Goal: Use online tool/utility: Utilize a website feature to perform a specific function

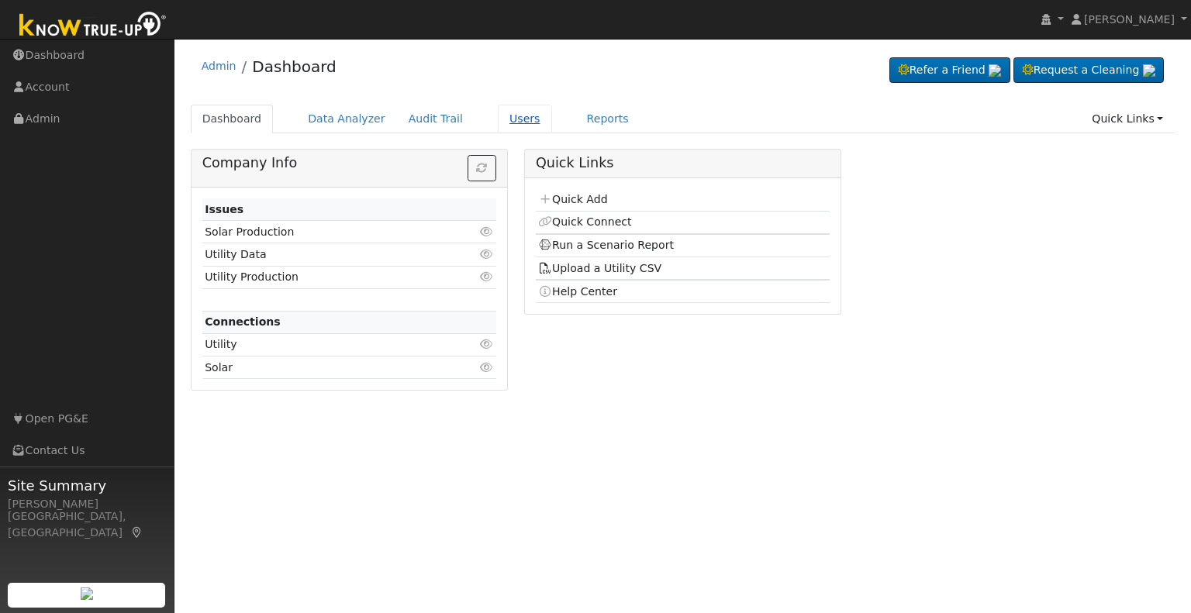
click at [498, 119] on link "Users" at bounding box center [525, 119] width 54 height 29
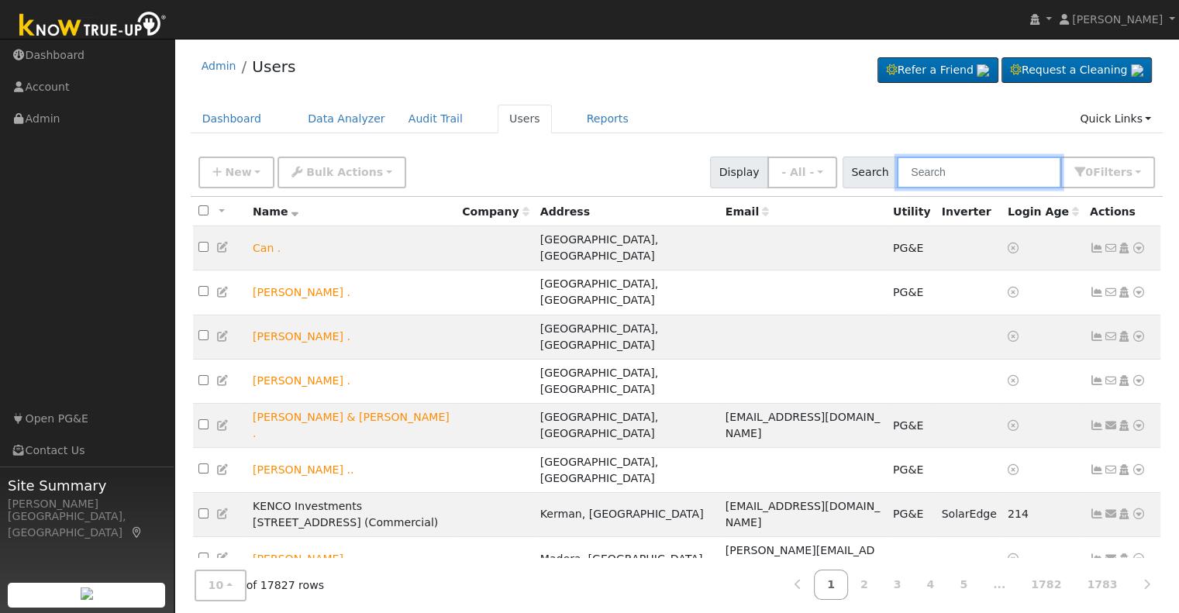
click at [943, 167] on input "text" at bounding box center [979, 173] width 164 height 32
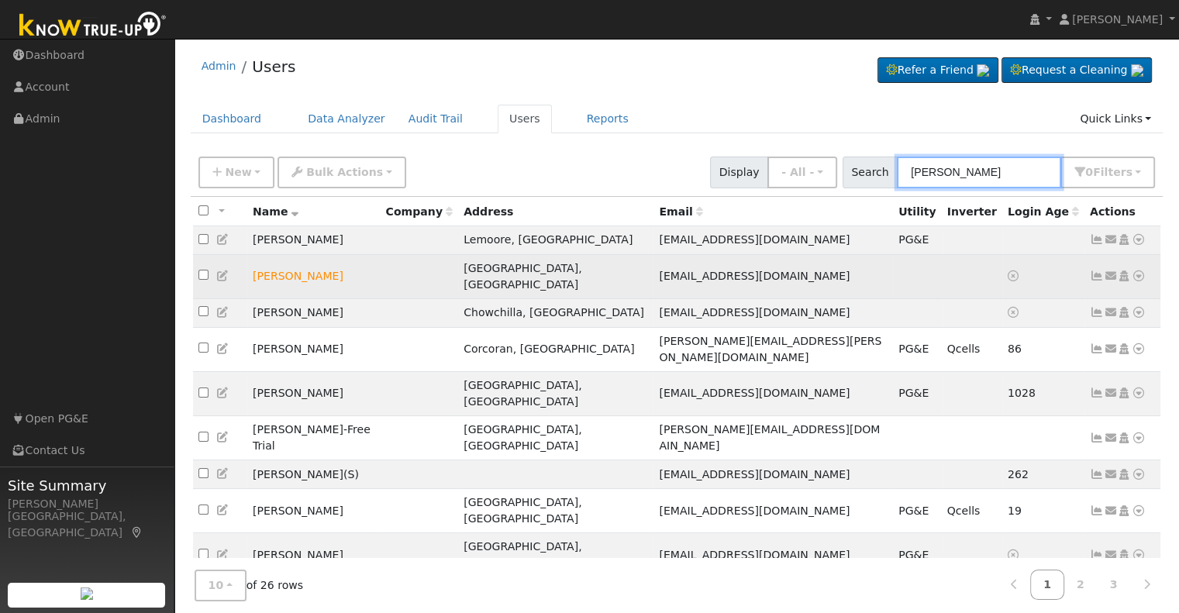
type input "[PERSON_NAME]"
click at [1133, 271] on icon at bounding box center [1139, 276] width 14 height 11
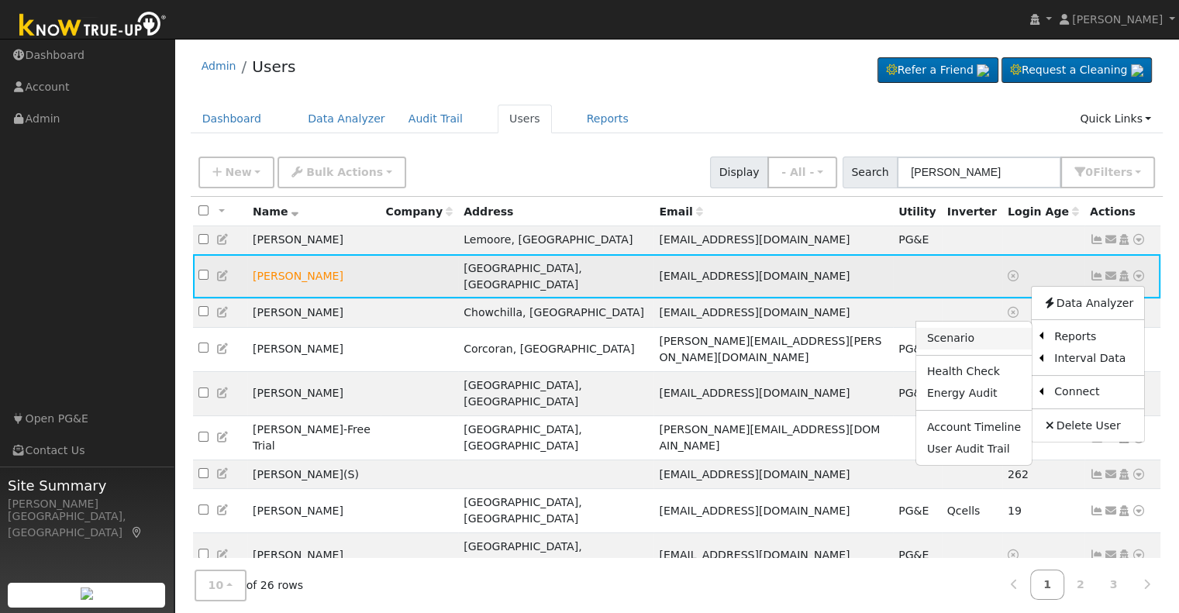
click at [982, 331] on link "Scenario" at bounding box center [973, 339] width 115 height 22
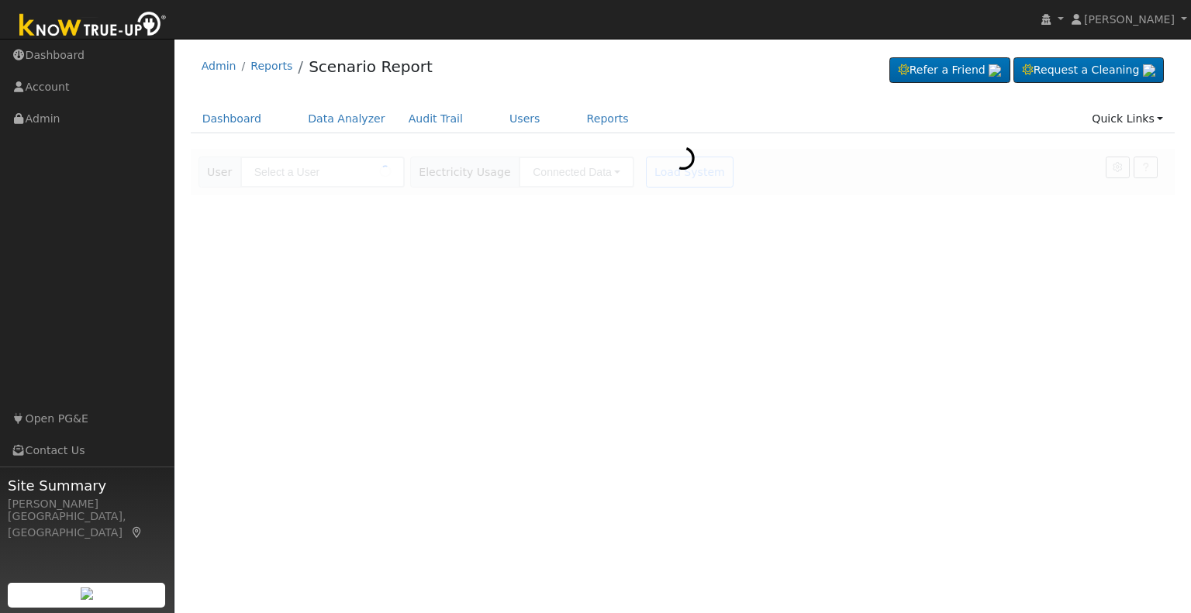
type input "Roberto Amezcua"
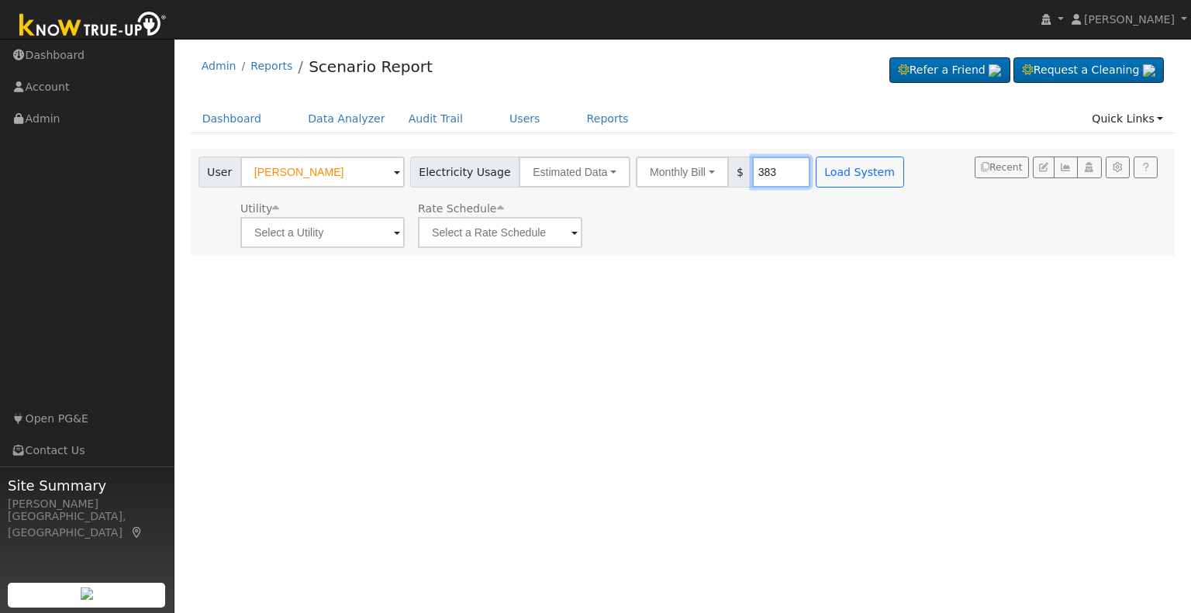
click at [752, 170] on input "383" at bounding box center [781, 172] width 58 height 31
type input "380"
click at [390, 238] on input "text" at bounding box center [322, 232] width 164 height 31
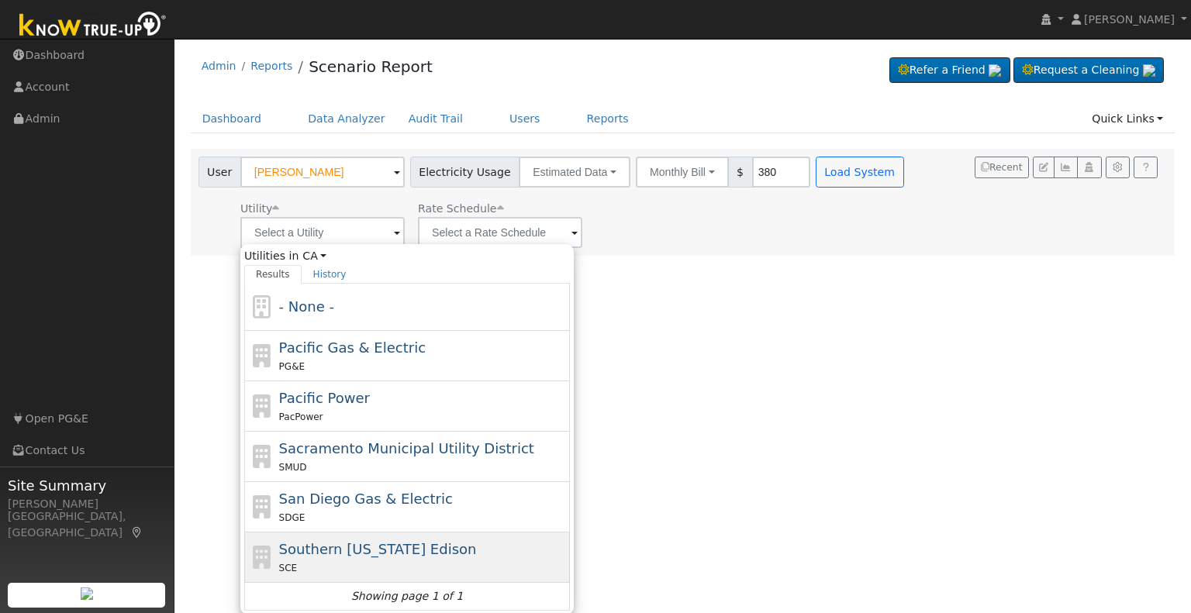
click at [382, 564] on div "SCE" at bounding box center [423, 568] width 288 height 16
type input "Southern California Edison"
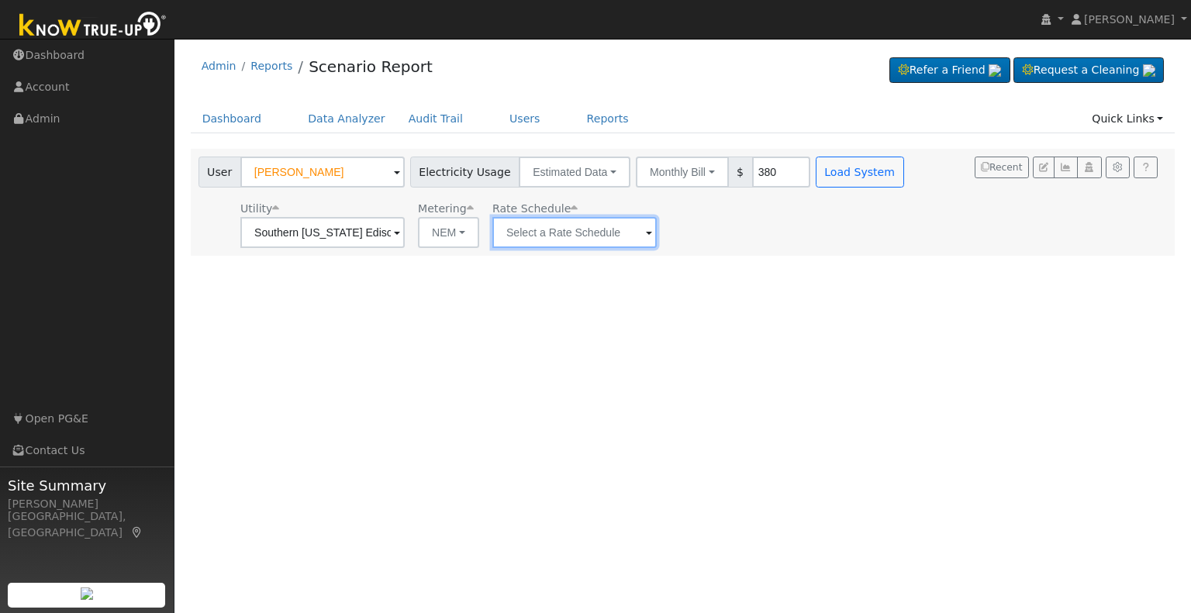
click at [405, 236] on input "text" at bounding box center [322, 232] width 164 height 31
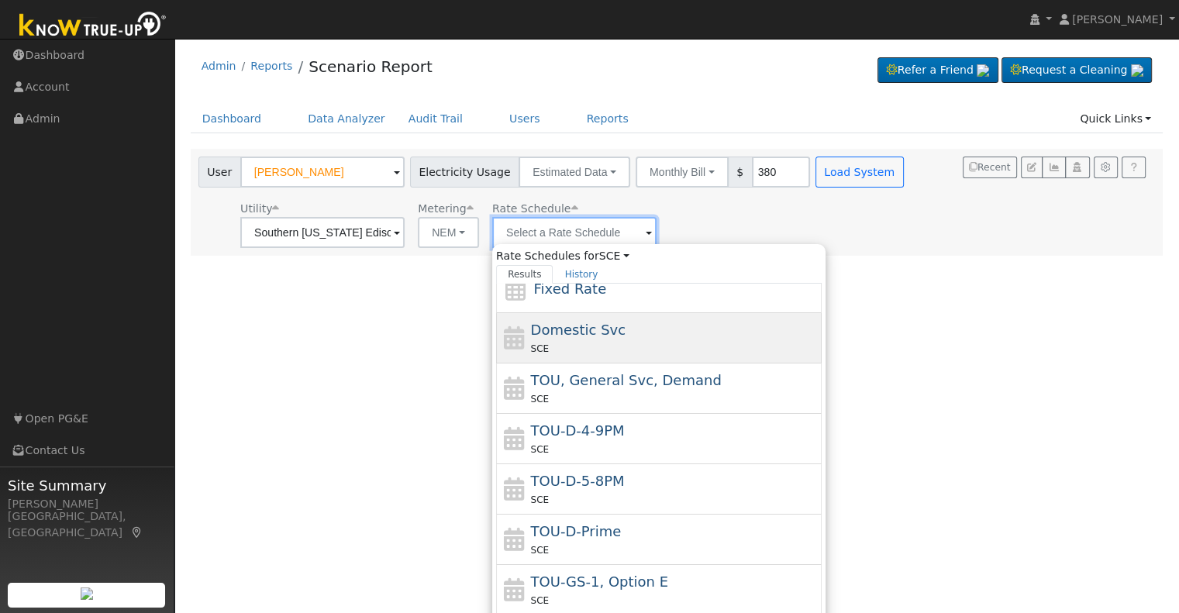
scroll to position [54, 0]
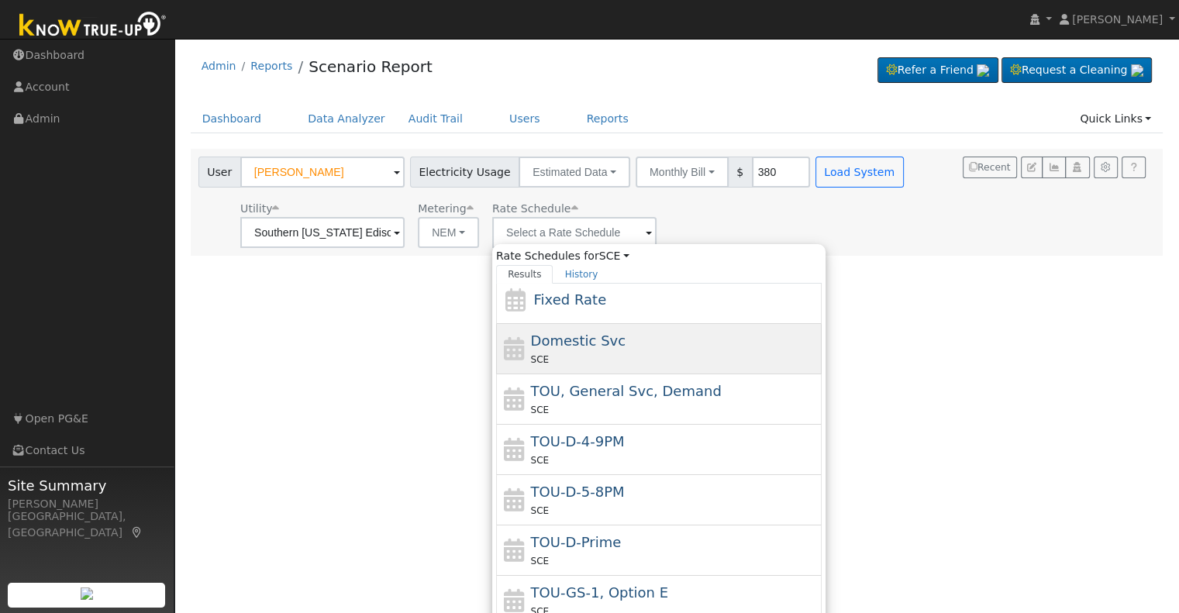
click at [617, 340] on div "Domestic Svc SCE" at bounding box center [675, 348] width 288 height 37
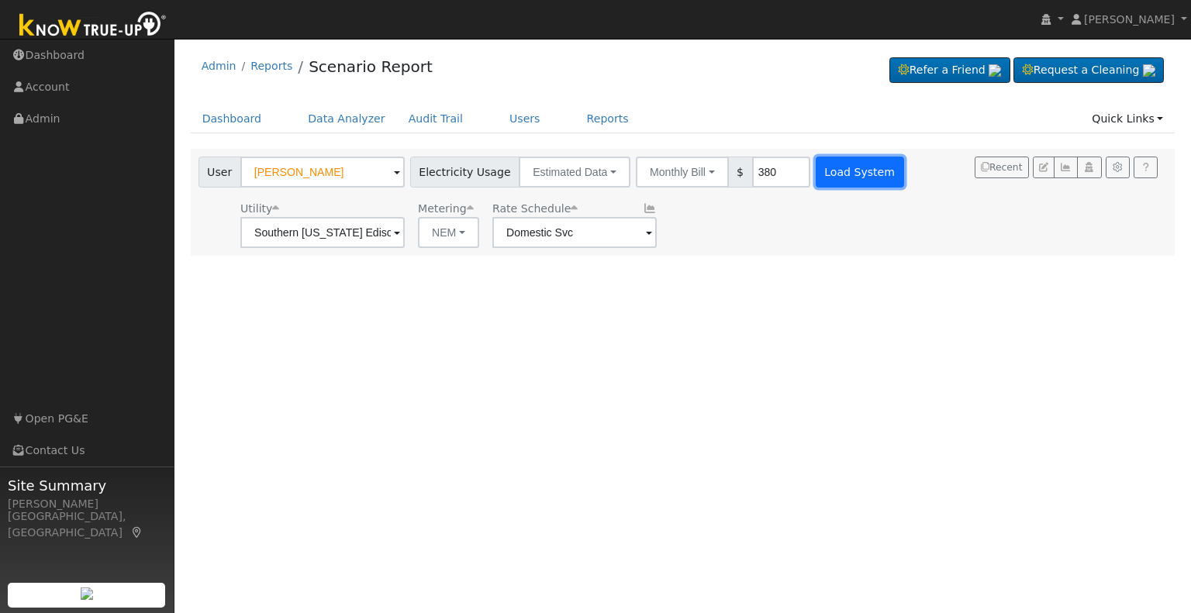
click at [825, 170] on button "Load System" at bounding box center [859, 172] width 88 height 31
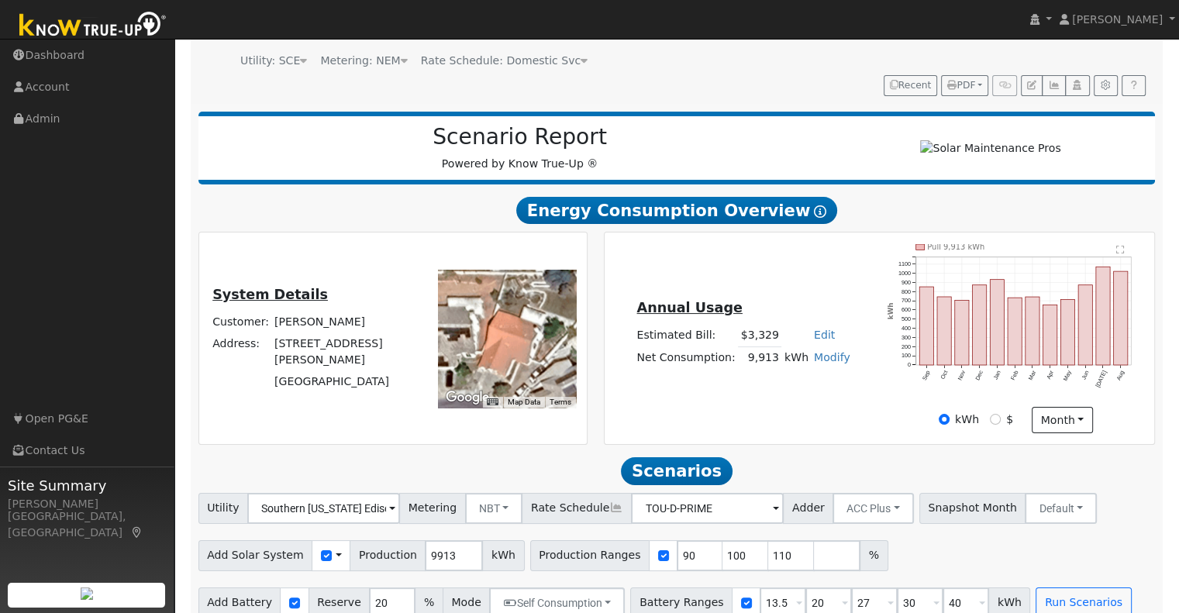
scroll to position [0, 0]
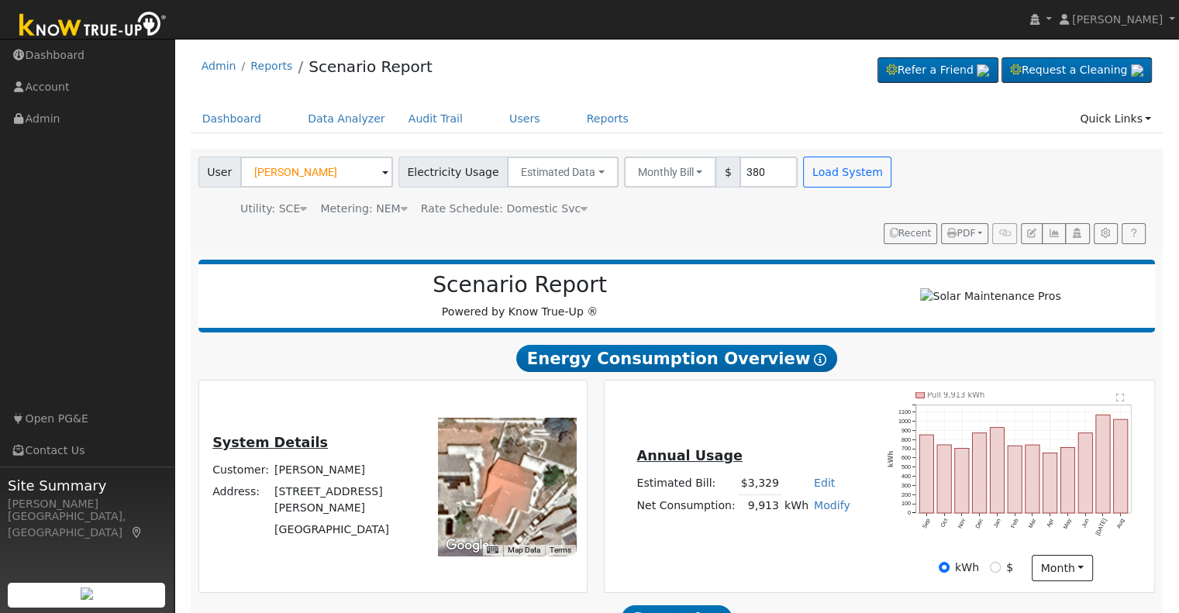
click at [581, 207] on icon at bounding box center [584, 208] width 7 height 11
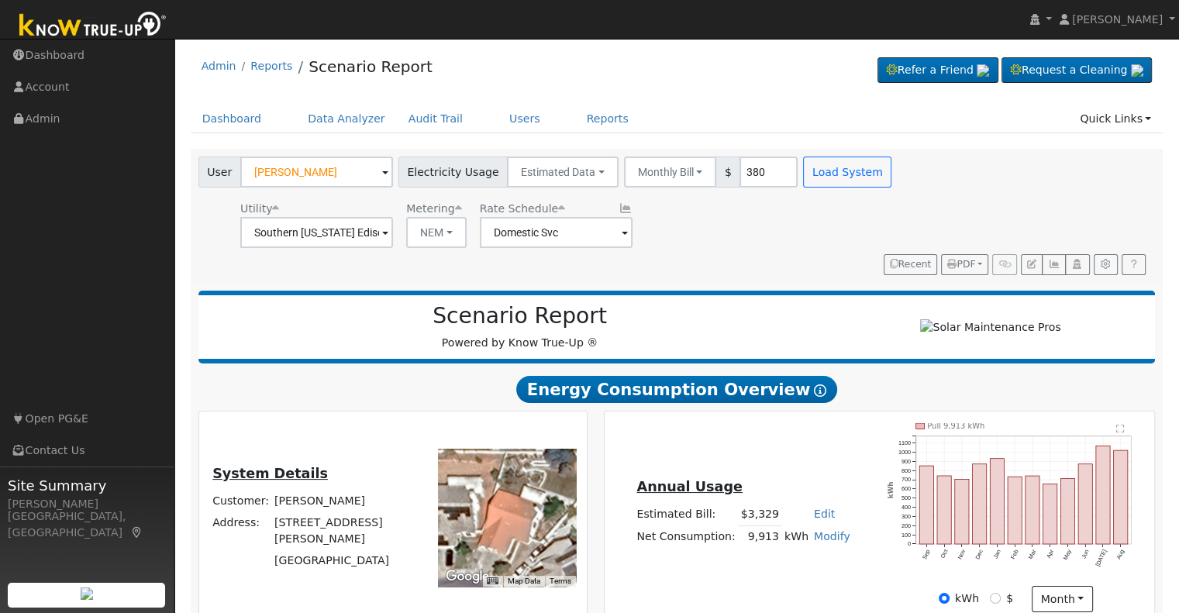
click at [388, 236] on span at bounding box center [385, 234] width 6 height 18
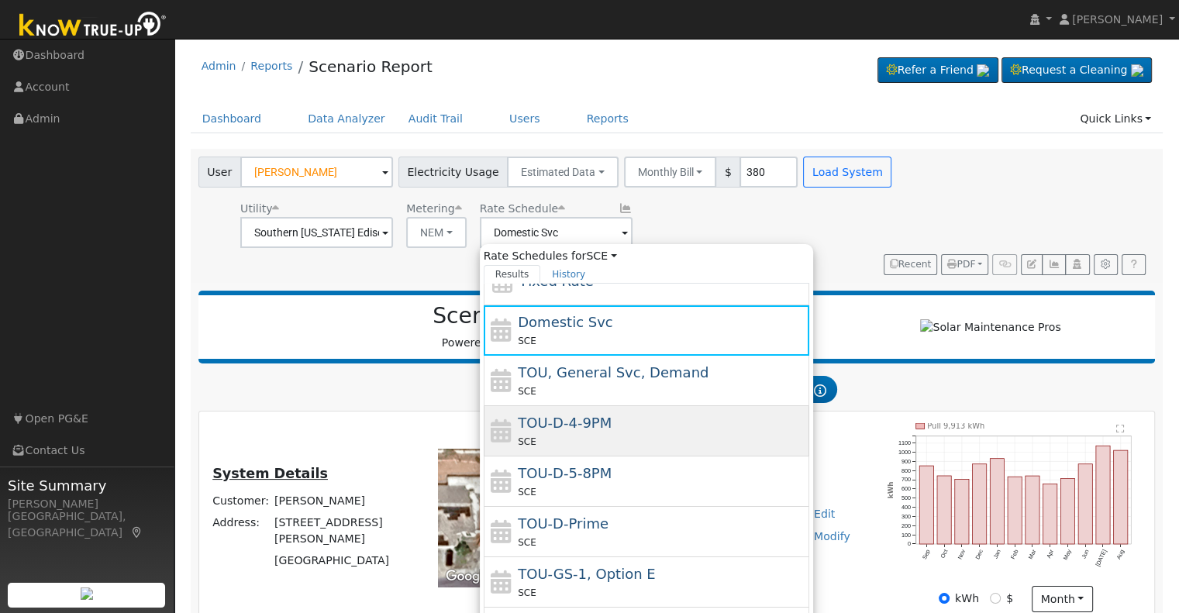
scroll to position [74, 0]
click at [591, 427] on span "TOU-D-4-9PM" at bounding box center [565, 422] width 94 height 16
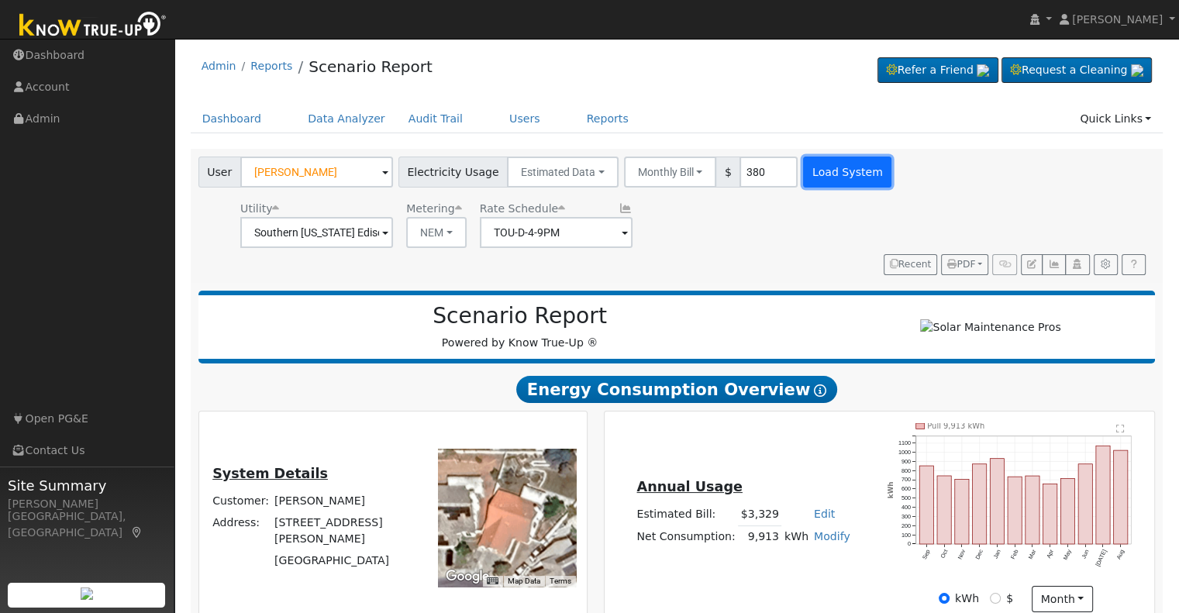
click at [840, 172] on button "Load System" at bounding box center [847, 172] width 88 height 31
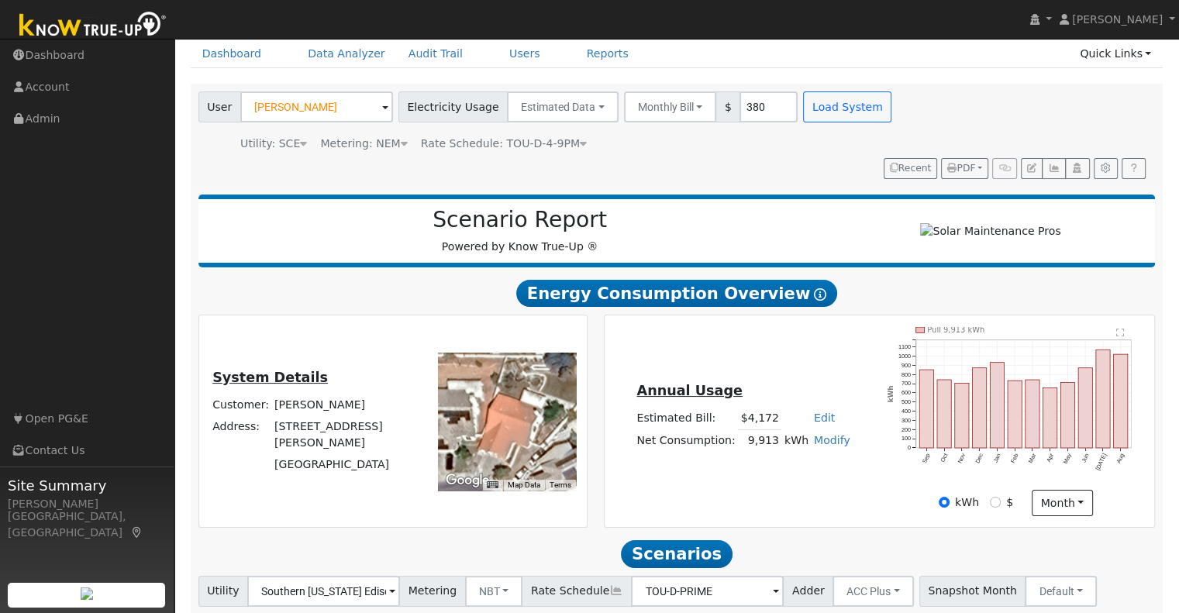
scroll to position [70, 0]
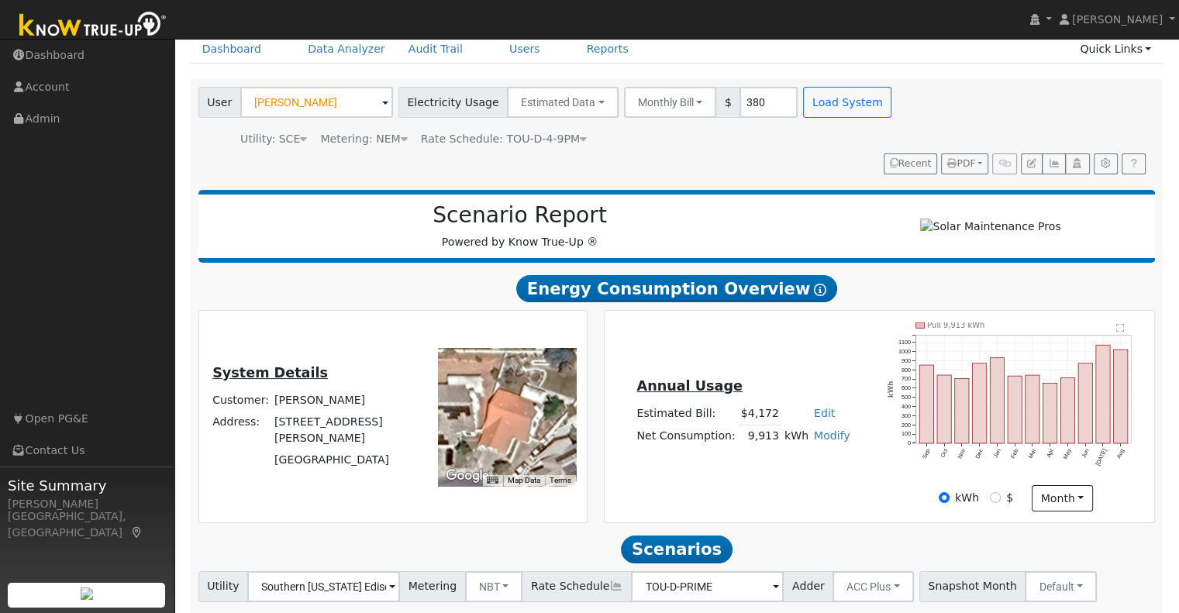
click at [555, 138] on span "Rate Schedule: TOU-D-4-9PM" at bounding box center [504, 139] width 166 height 12
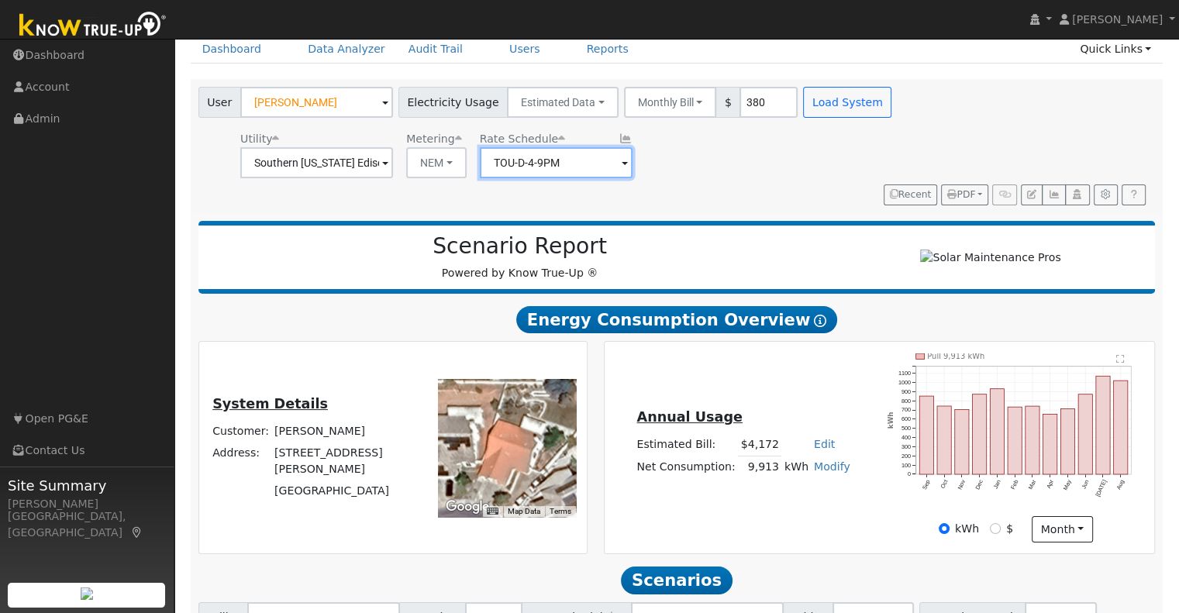
click at [393, 160] on input "TOU-D-4-9PM" at bounding box center [316, 162] width 153 height 31
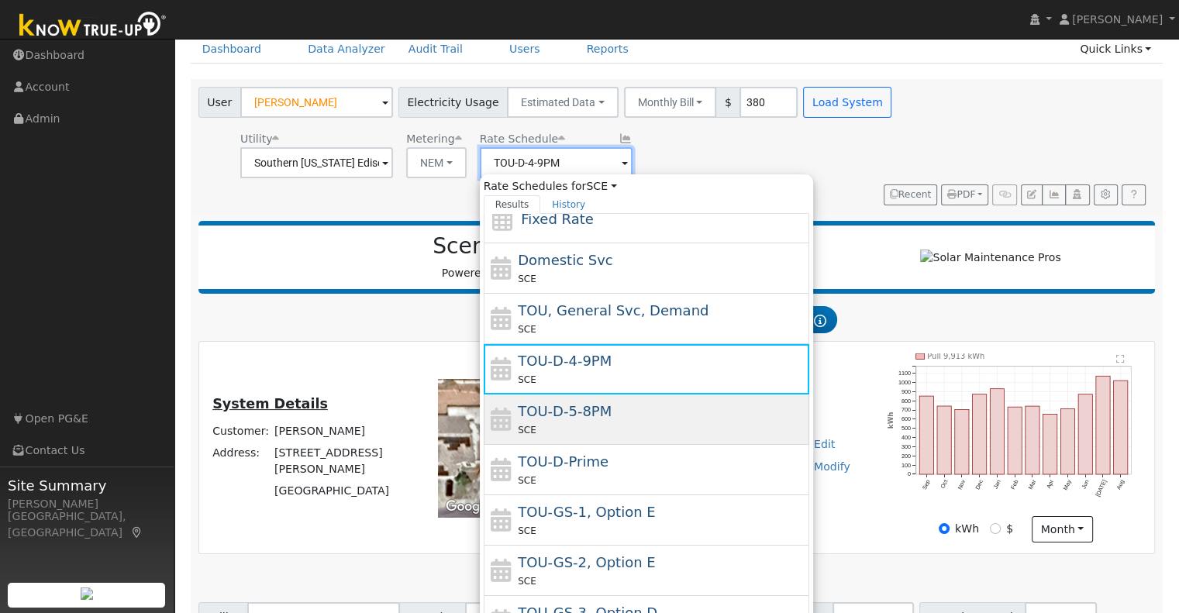
scroll to position [68, 0]
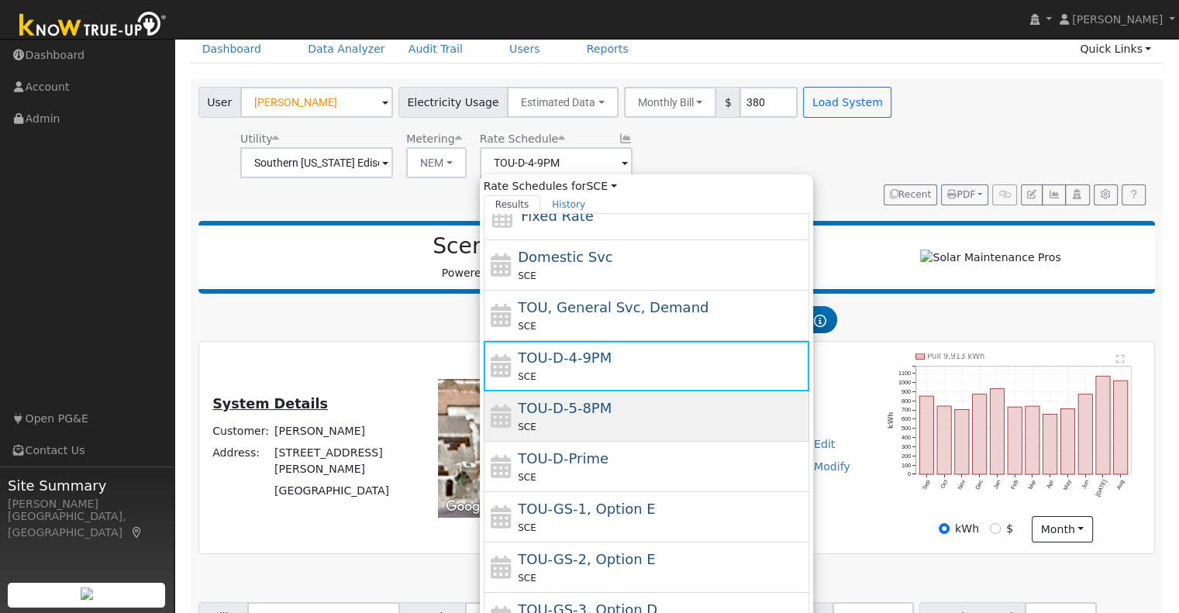
click at [606, 412] on div "TOU-D-5-8PM SCE" at bounding box center [662, 416] width 288 height 37
type input "TOU-D-5-8PM"
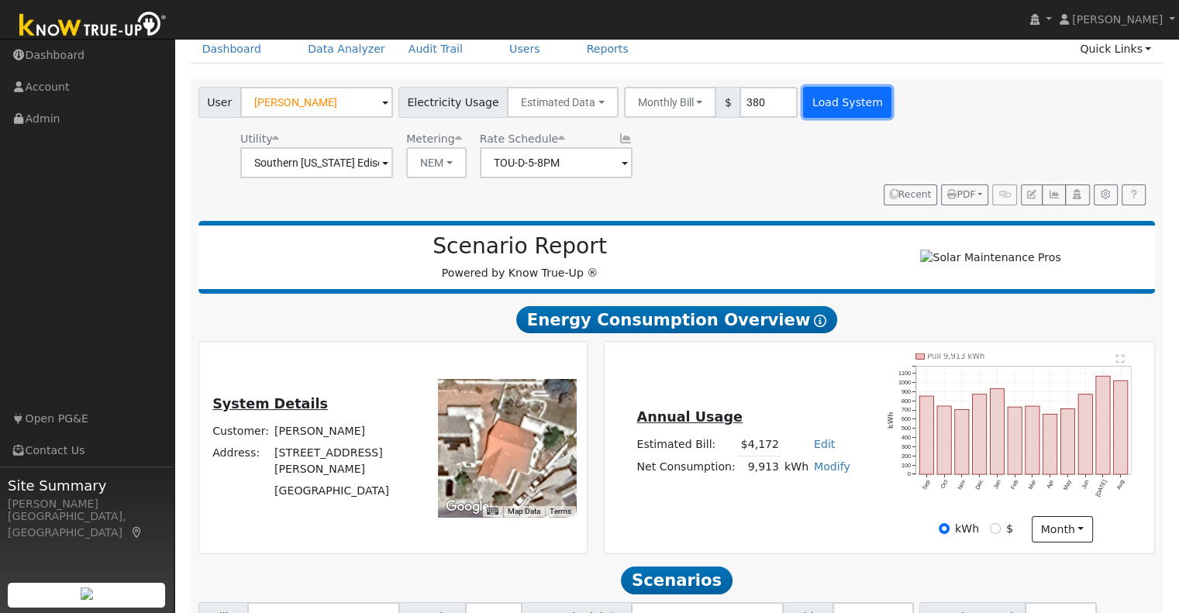
click at [812, 105] on button "Load System" at bounding box center [847, 102] width 88 height 31
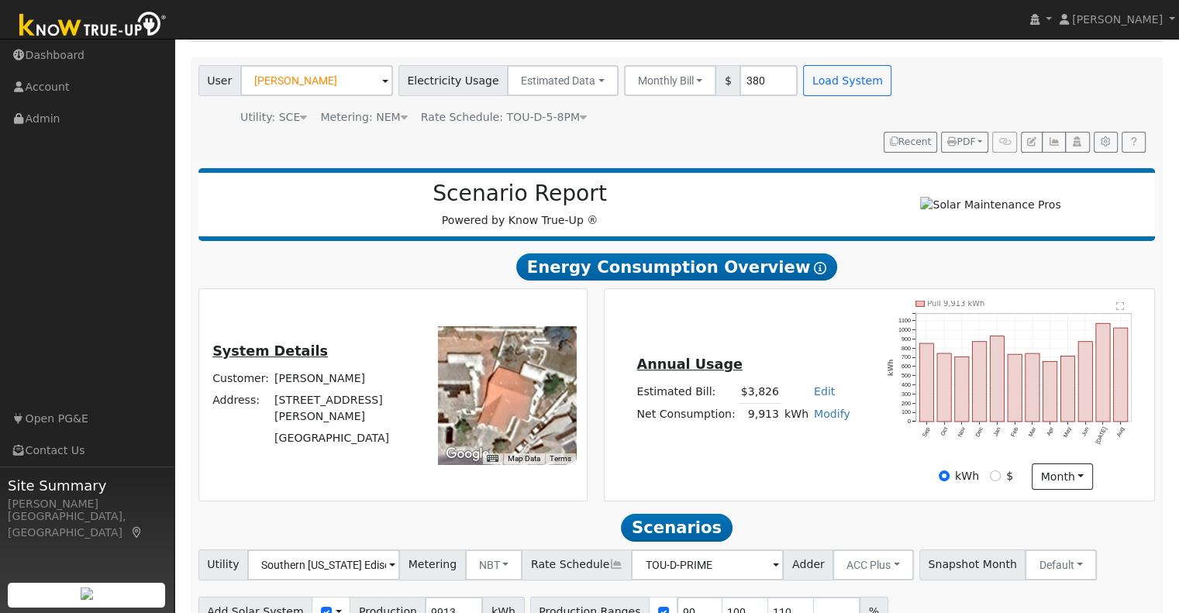
scroll to position [148, 0]
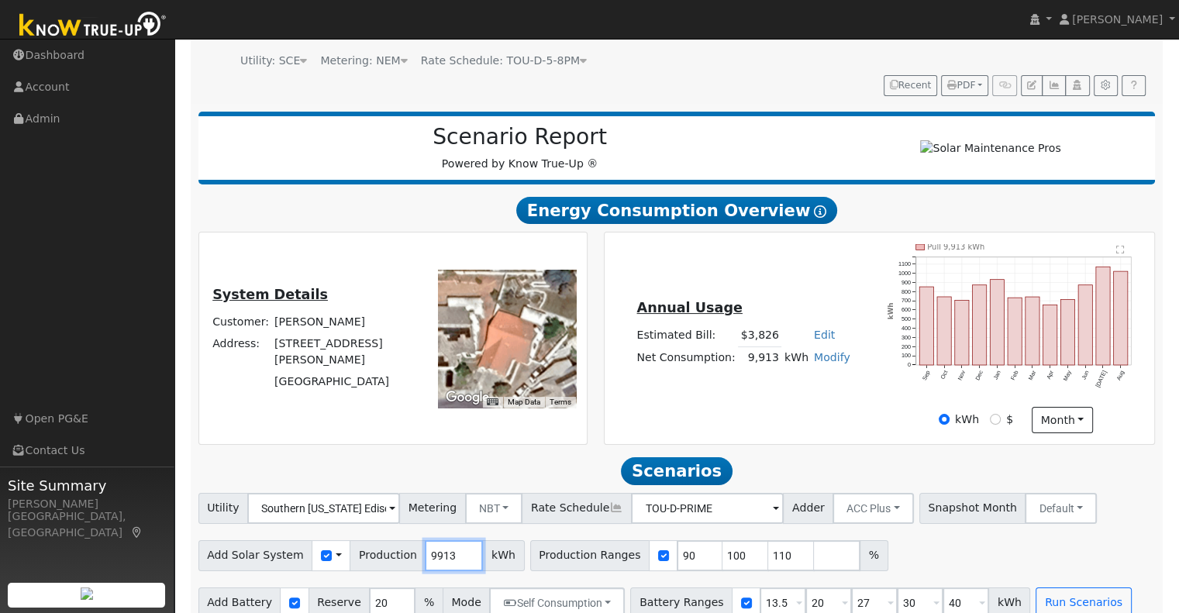
click at [427, 540] on input "9913" at bounding box center [454, 555] width 58 height 31
type input "11987"
click at [658, 550] on input "checkbox" at bounding box center [663, 555] width 11 height 11
checkbox input "false"
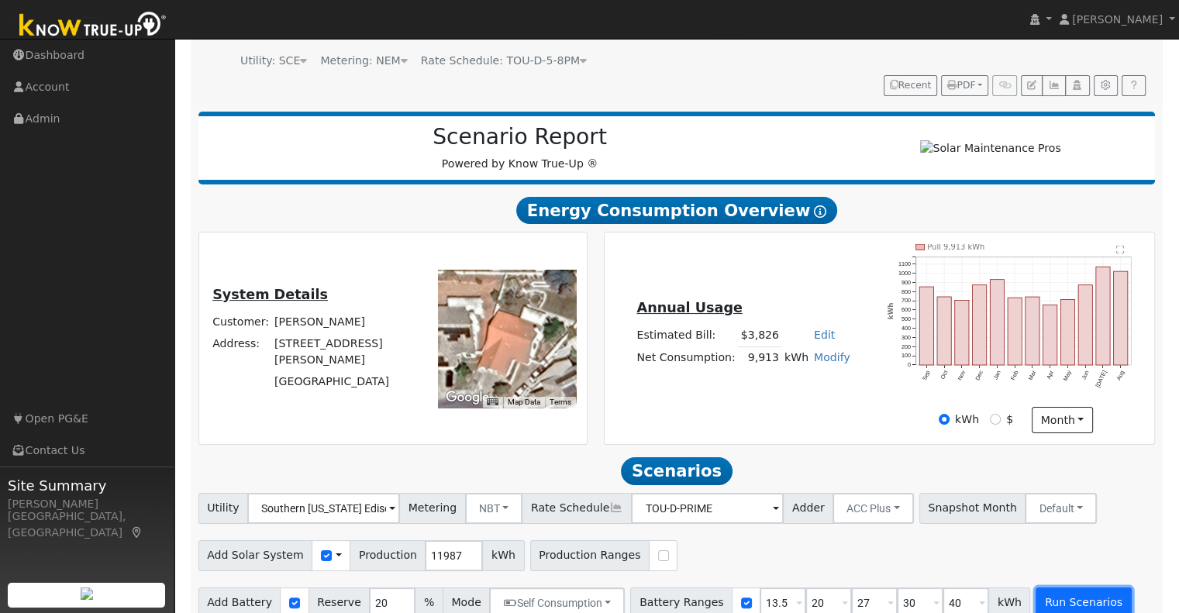
click at [1048, 588] on button "Run Scenarios" at bounding box center [1083, 603] width 95 height 31
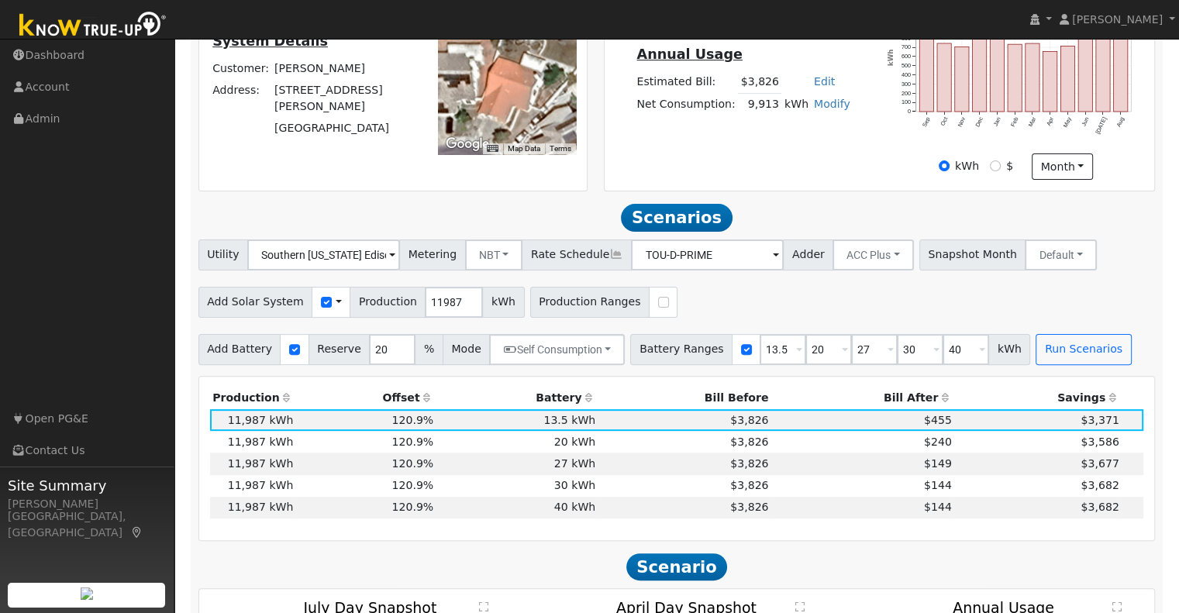
scroll to position [402, 0]
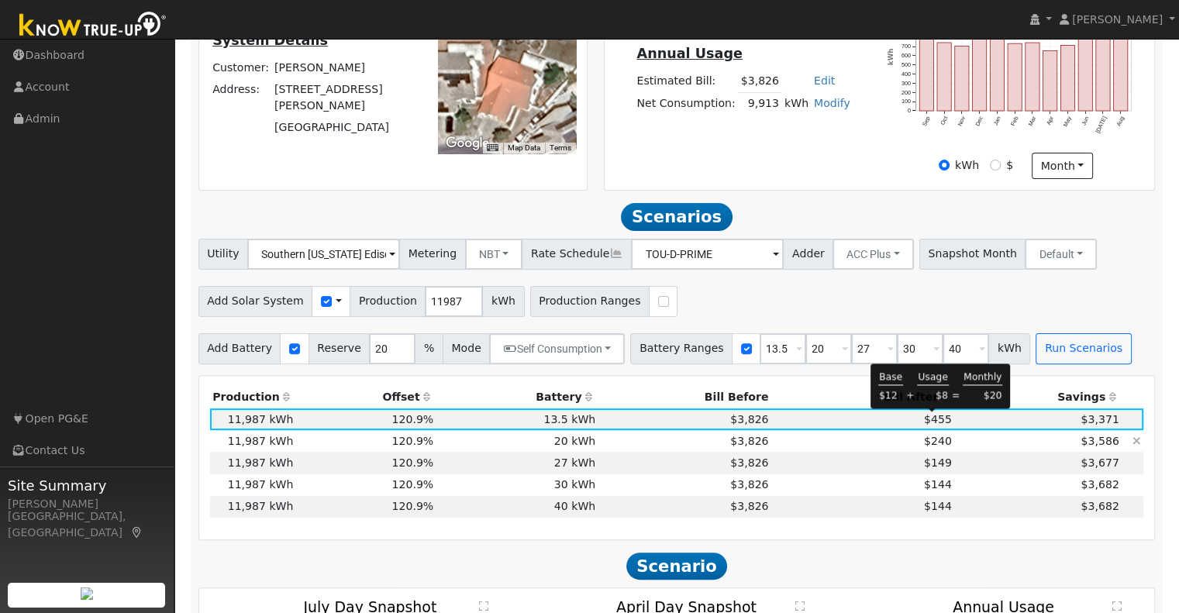
click at [930, 435] on span "$240" at bounding box center [938, 441] width 28 height 12
